Goal: Information Seeking & Learning: Compare options

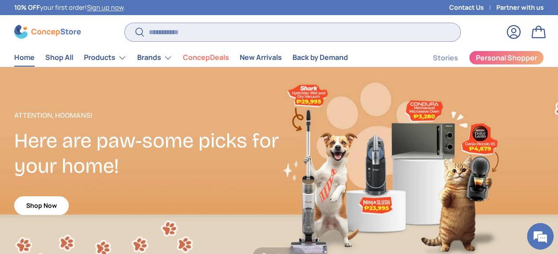
click at [180, 34] on input "Search" at bounding box center [293, 32] width 336 height 18
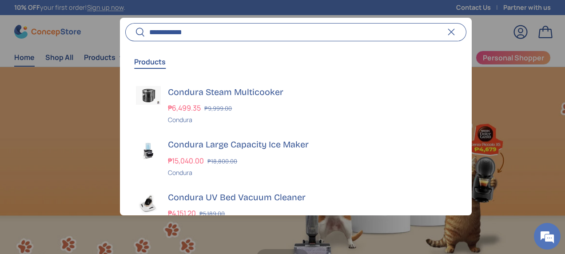
scroll to position [0, 565]
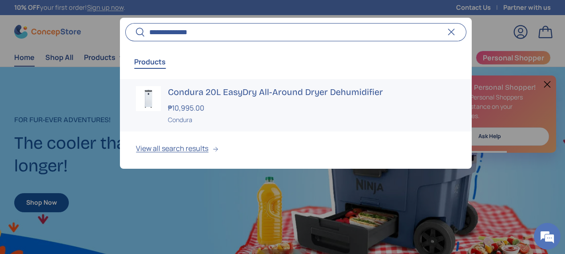
type input "**********"
click at [150, 97] on img at bounding box center [148, 98] width 25 height 25
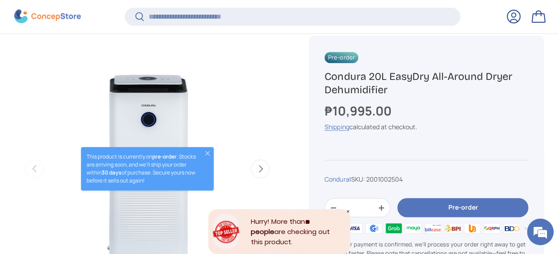
scroll to position [309, 0]
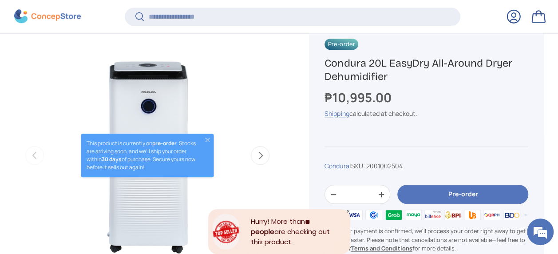
click at [210, 139] on button "Close" at bounding box center [207, 139] width 7 height 7
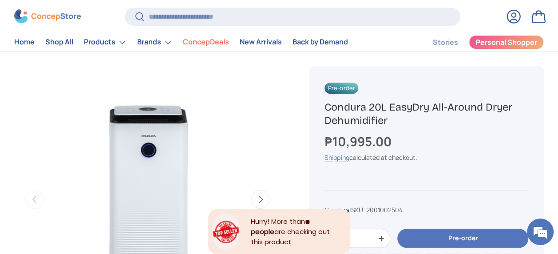
scroll to position [266, 0]
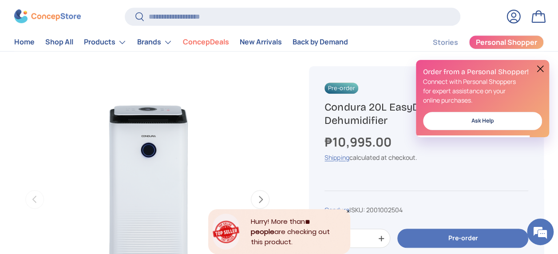
click at [540, 68] on button at bounding box center [540, 68] width 11 height 11
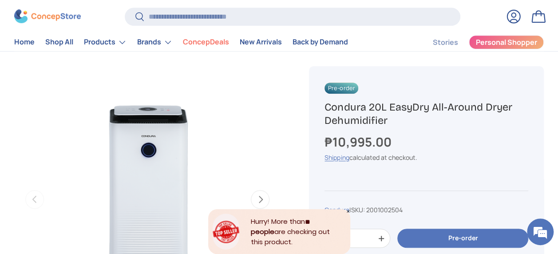
drag, startPoint x: 408, startPoint y: 126, endPoint x: 322, endPoint y: 106, distance: 88.4
click at [322, 106] on div "Pre-order Condura 20L EasyDry All-Around Dryer Dehumidifier ₱10,995.00 Unit pri…" at bounding box center [426, 201] width 235 height 271
copy h1 "Condura 20L EasyDry All-Around Dryer Dehumidifier"
drag, startPoint x: 322, startPoint y: 106, endPoint x: 467, endPoint y: 135, distance: 147.9
click at [467, 135] on div "₱10,995.00" at bounding box center [427, 142] width 204 height 19
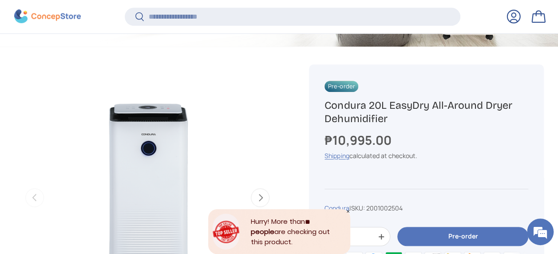
scroll to position [309, 0]
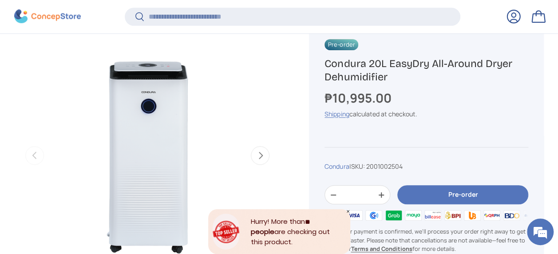
click at [428, 87] on div "Pre-order Condura 20L EasyDry All-Around Dryer Dehumidifier ₱10,995.00 Unit pri…" at bounding box center [426, 158] width 235 height 271
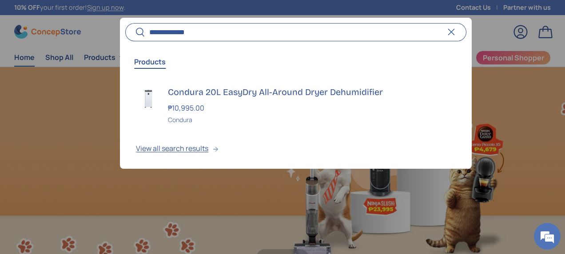
scroll to position [0, 565]
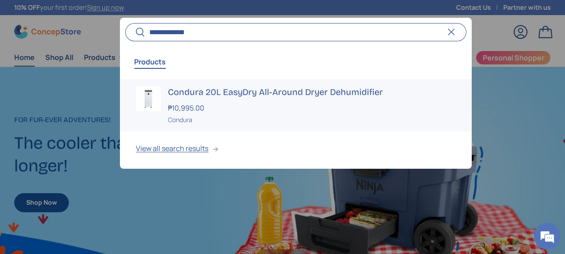
type input "**********"
click at [197, 93] on h3 "Condura 20L EasyDry All-Around Dryer Dehumidifier" at bounding box center [311, 92] width 287 height 12
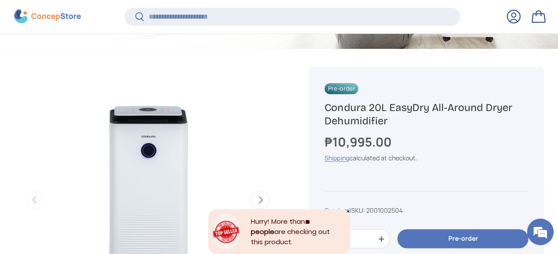
drag, startPoint x: 355, startPoint y: 85, endPoint x: 301, endPoint y: 93, distance: 54.7
click at [247, 118] on img "Gallery Viewer" at bounding box center [147, 200] width 266 height 266
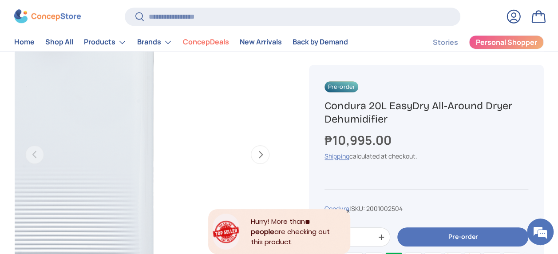
scroll to position [311, 0]
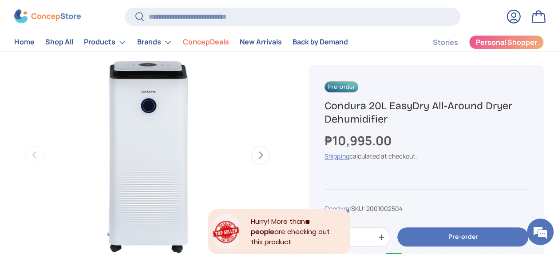
click at [260, 153] on button "Next" at bounding box center [260, 155] width 19 height 19
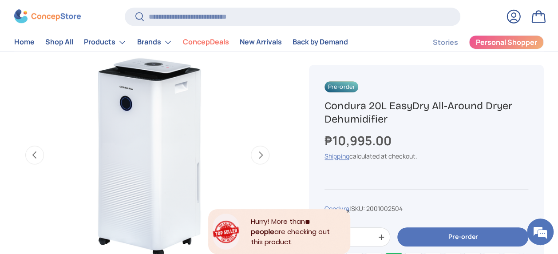
scroll to position [0, 271]
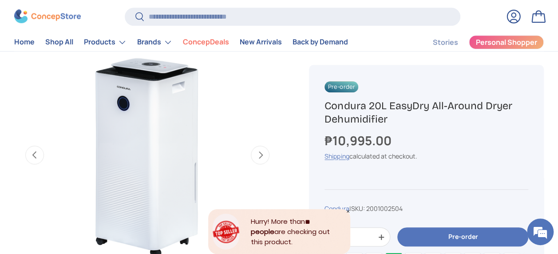
click at [261, 153] on button "Next" at bounding box center [260, 155] width 19 height 19
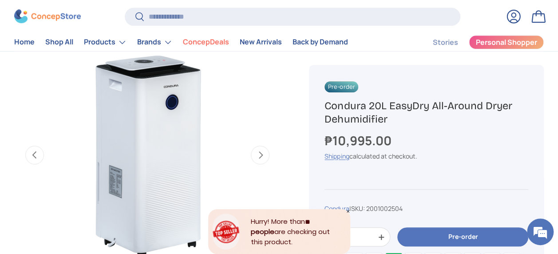
click at [261, 153] on button "Next" at bounding box center [260, 155] width 19 height 19
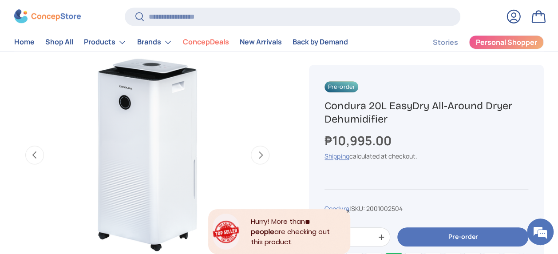
click at [261, 153] on button "Next" at bounding box center [260, 155] width 19 height 19
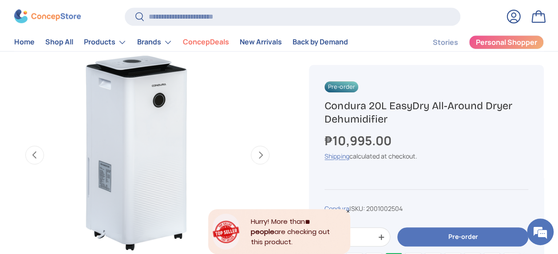
click at [261, 153] on button "Next" at bounding box center [260, 155] width 19 height 19
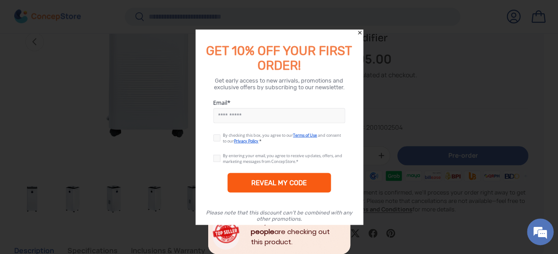
scroll to position [442, 0]
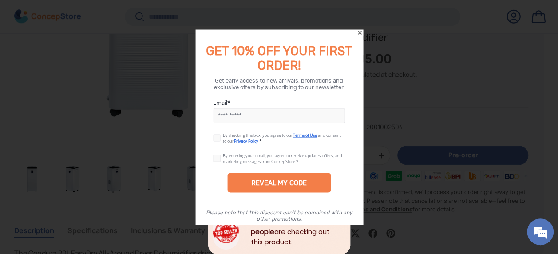
click at [361, 32] on icon "Close" at bounding box center [359, 33] width 6 height 6
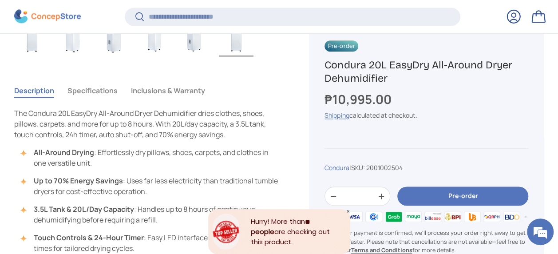
scroll to position [575, 0]
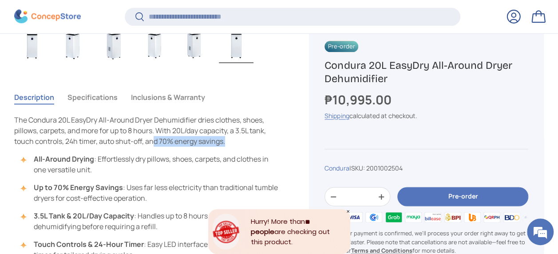
drag, startPoint x: 234, startPoint y: 142, endPoint x: 157, endPoint y: 144, distance: 77.3
click at [155, 145] on p "The Condura 20L EasyDry All-Around Dryer Dehumidifier dries clothes, shoes, pil…" at bounding box center [147, 131] width 266 height 32
click at [252, 143] on p "The Condura 20L EasyDry All-Around Dryer Dehumidifier dries clothes, shoes, pil…" at bounding box center [147, 131] width 266 height 32
click at [255, 136] on p "The Condura 20L EasyDry All-Around Dryer Dehumidifier dries clothes, shoes, pil…" at bounding box center [147, 131] width 266 height 32
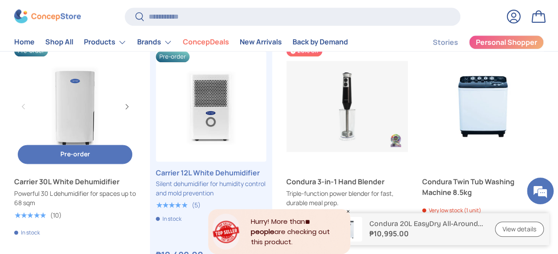
scroll to position [2175, 0]
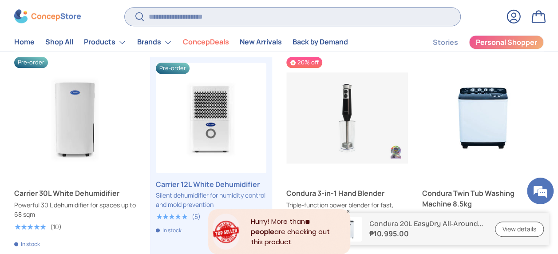
click at [160, 15] on input "Search" at bounding box center [293, 17] width 336 height 18
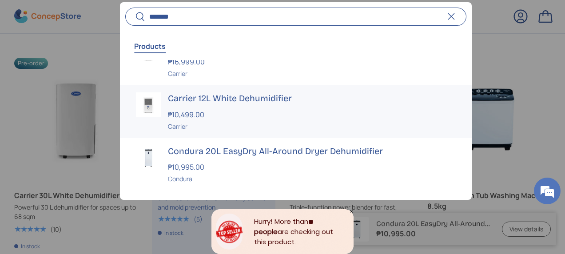
scroll to position [44, 0]
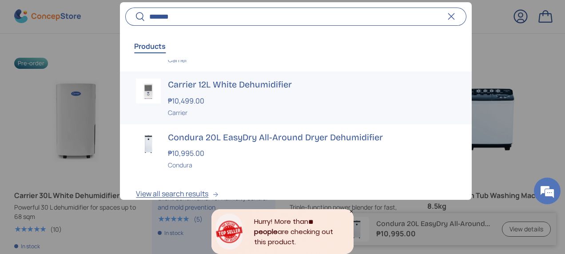
type input "*******"
click at [218, 82] on h3 "Carrier 12L White Dehumidifier" at bounding box center [311, 85] width 287 height 12
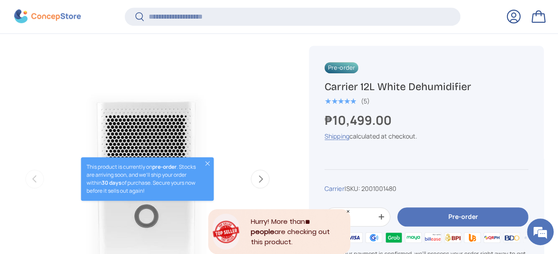
scroll to position [309, 0]
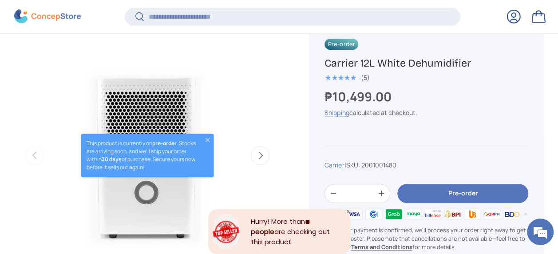
click at [210, 139] on button "Close" at bounding box center [207, 139] width 7 height 7
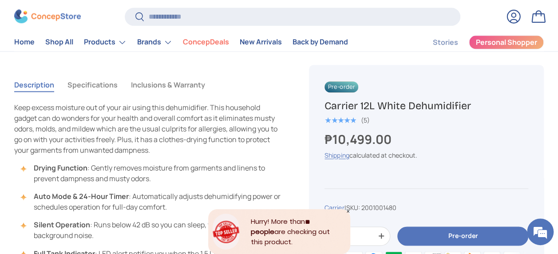
scroll to position [589, 0]
click at [174, 83] on button "Inclusions & Warranty" at bounding box center [168, 85] width 74 height 20
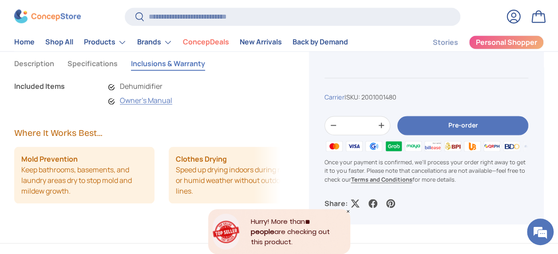
scroll to position [631, 0]
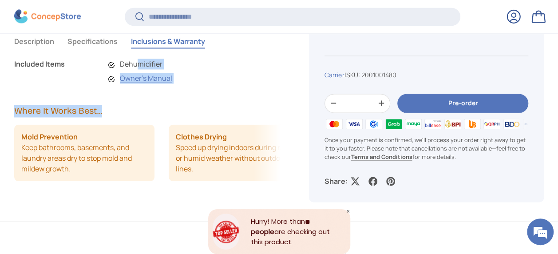
drag, startPoint x: 138, startPoint y: 67, endPoint x: 136, endPoint y: 106, distance: 38.6
click at [136, 106] on div "Description Specifications Inclusions & Warranty Keep excess moisture out of yo…" at bounding box center [154, 124] width 281 height 193
click at [248, 91] on div "Description Specifications Inclusions & Warranty Keep excess moisture out of yo…" at bounding box center [154, 124] width 281 height 193
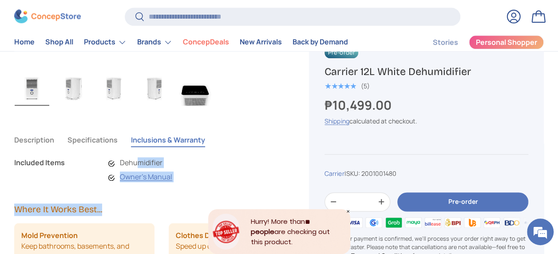
scroll to position [500, 0]
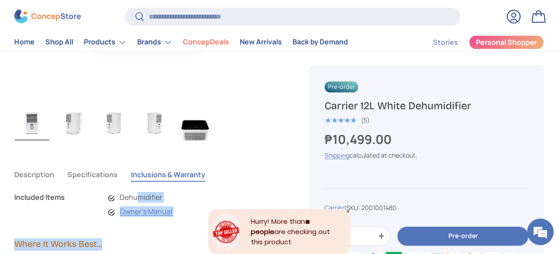
click at [91, 172] on button "Specifications" at bounding box center [92, 174] width 50 height 20
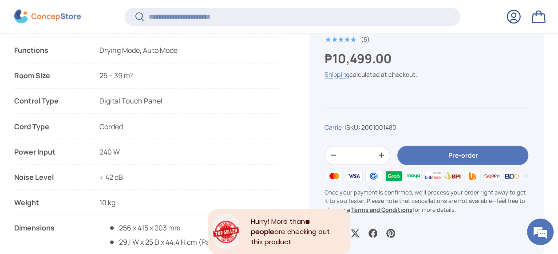
scroll to position [765, 0]
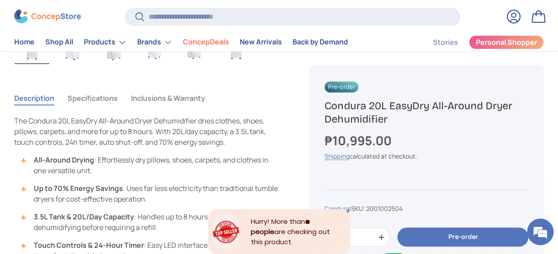
scroll to position [540, 0]
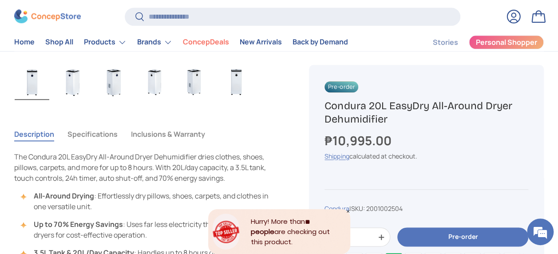
click at [101, 136] on button "Specifications" at bounding box center [92, 134] width 50 height 20
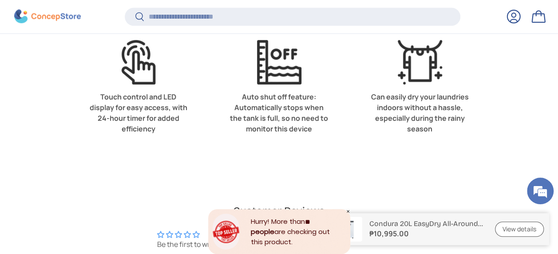
scroll to position [2129, 0]
